Goal: Information Seeking & Learning: Learn about a topic

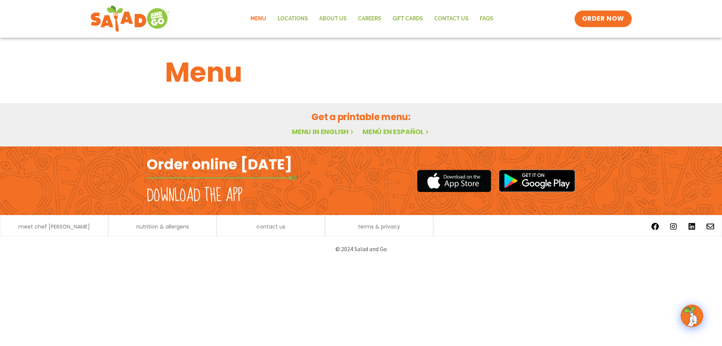
click at [266, 21] on link "Menu" at bounding box center [258, 18] width 27 height 17
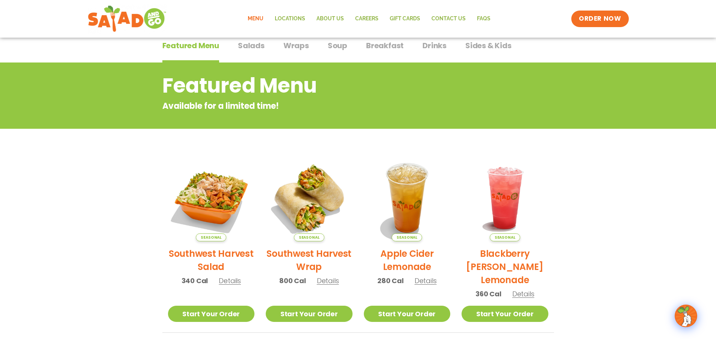
scroll to position [150, 0]
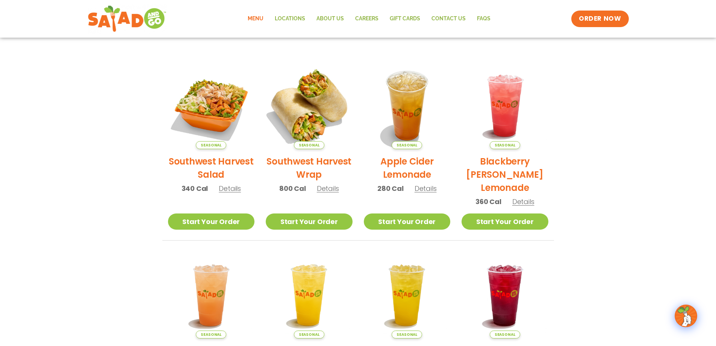
click at [306, 108] on img at bounding box center [309, 106] width 102 height 102
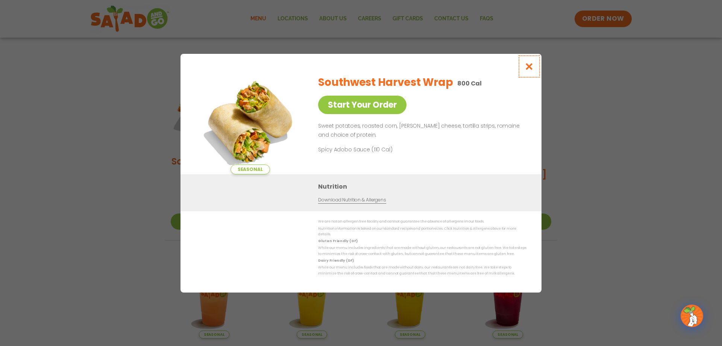
click at [530, 65] on icon "Close modal" at bounding box center [529, 66] width 9 height 8
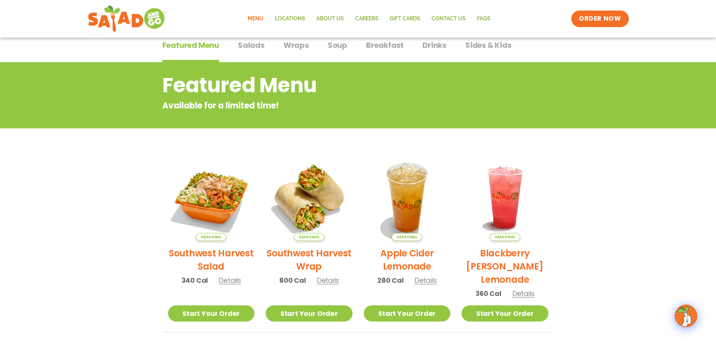
scroll to position [0, 0]
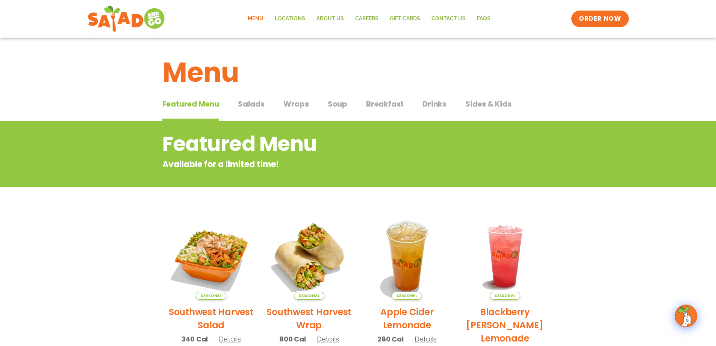
click at [296, 101] on span "Wraps" at bounding box center [297, 103] width 26 height 11
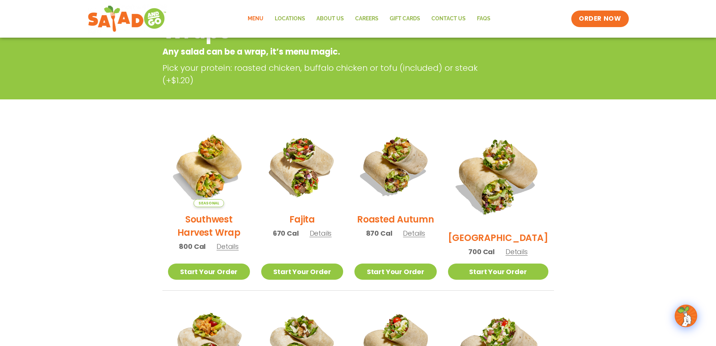
scroll to position [113, 0]
